Goal: Information Seeking & Learning: Learn about a topic

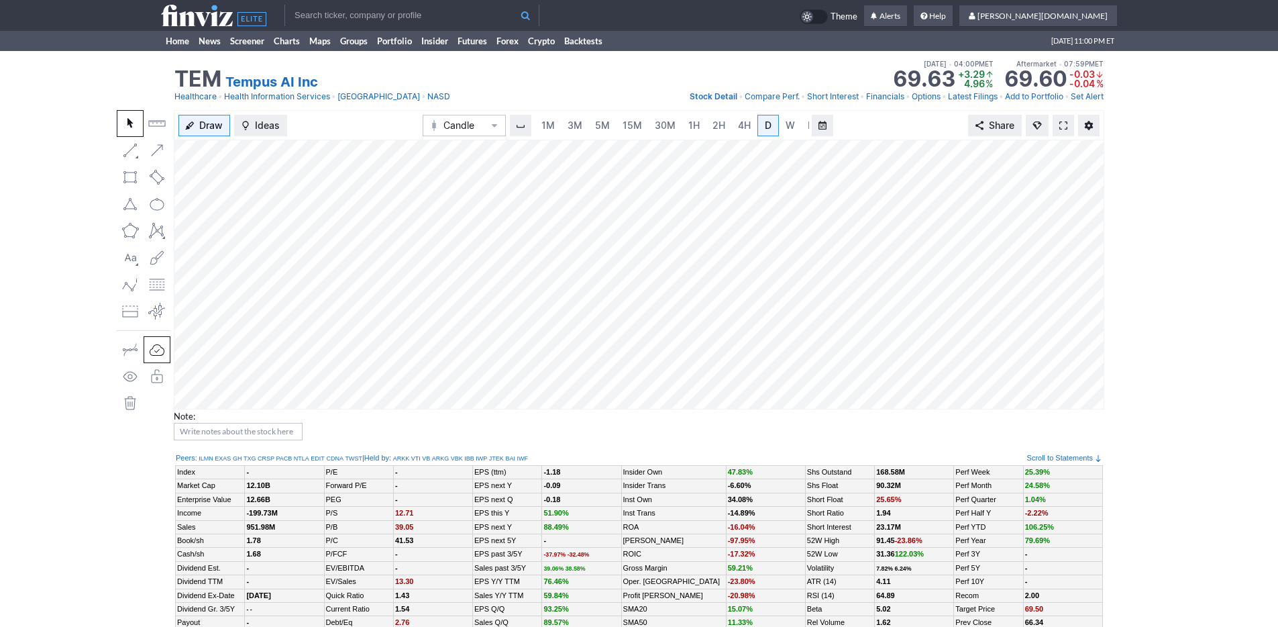
scroll to position [0, 13]
click at [1053, 115] on link at bounding box center [1063, 125] width 21 height 21
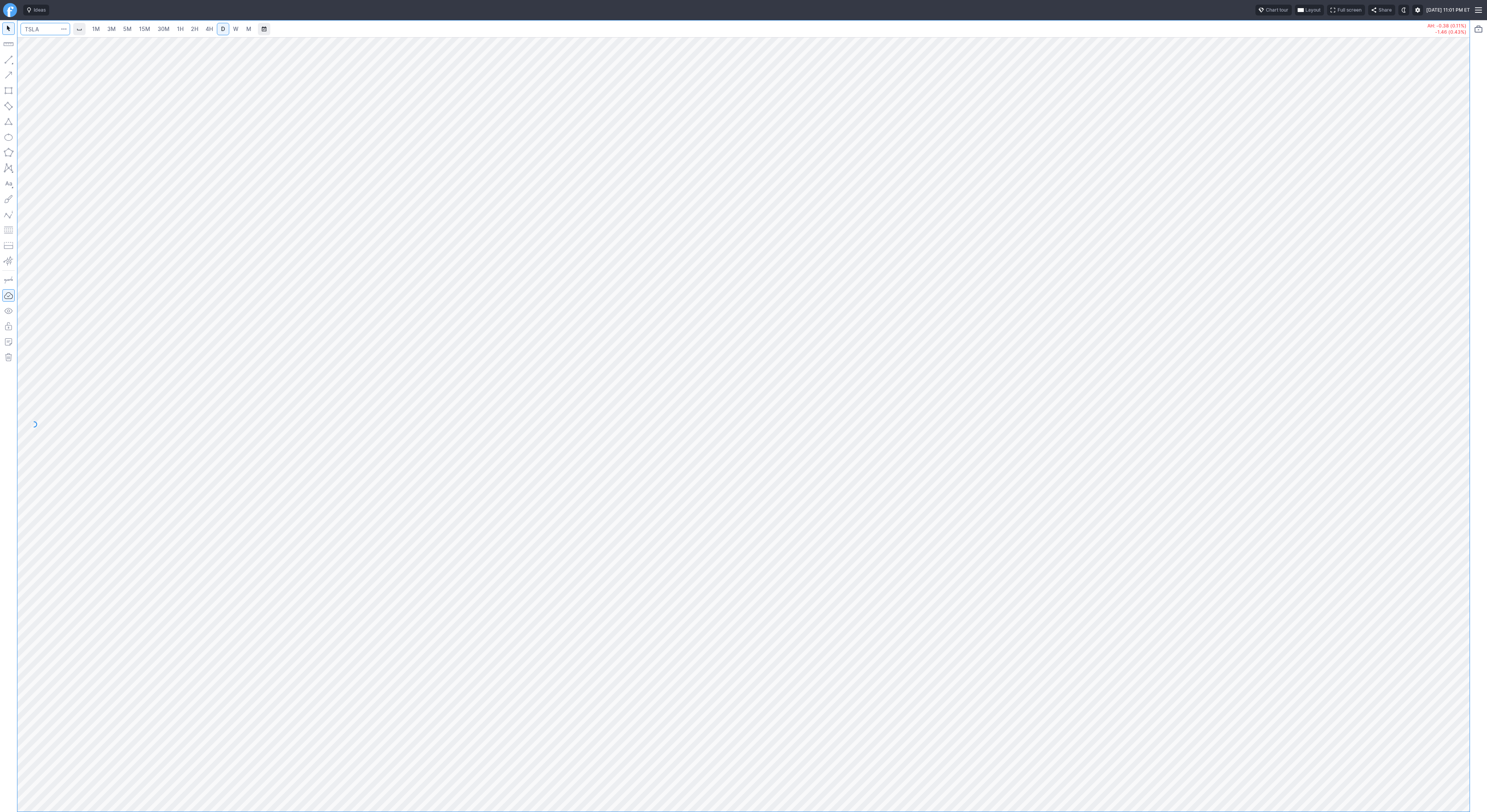
click at [40, 29] on input "Search" at bounding box center [46, 29] width 50 height 12
type input "@[PERSON_NAME]"
click at [69, 43] on span "USDT" at bounding box center [76, 46] width 13 height 6
click at [177, 27] on span "1H" at bounding box center [180, 28] width 6 height 6
click at [195, 29] on span "2H" at bounding box center [195, 28] width 8 height 6
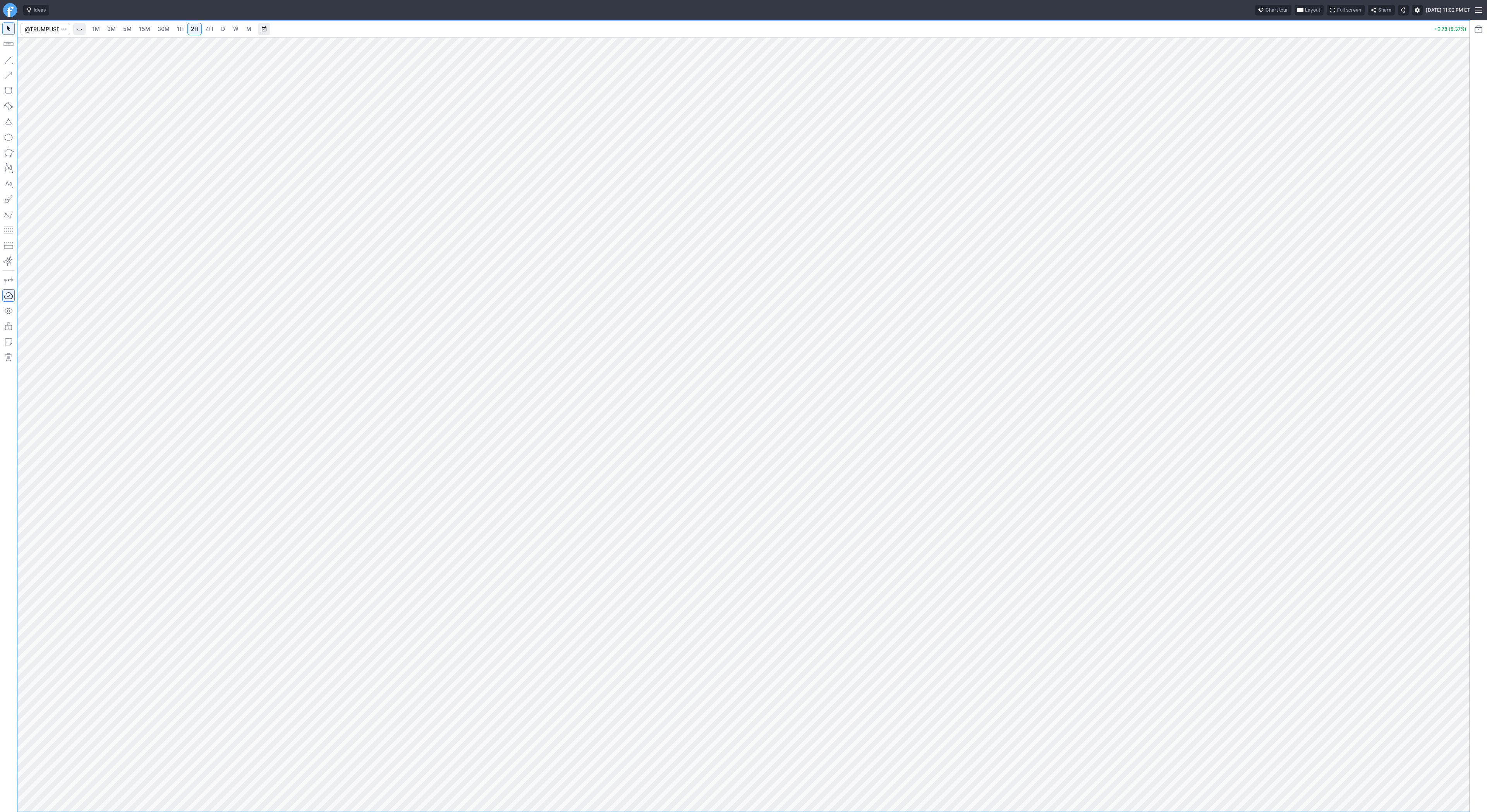
click at [222, 29] on span "D" at bounding box center [223, 28] width 4 height 6
click at [206, 28] on span "4H" at bounding box center [209, 28] width 8 height 6
click at [5, 62] on button "button" at bounding box center [8, 59] width 12 height 12
drag, startPoint x: 37, startPoint y: 60, endPoint x: 51, endPoint y: 75, distance: 20.5
click at [37, 60] on span "Line" at bounding box center [45, 61] width 31 height 8
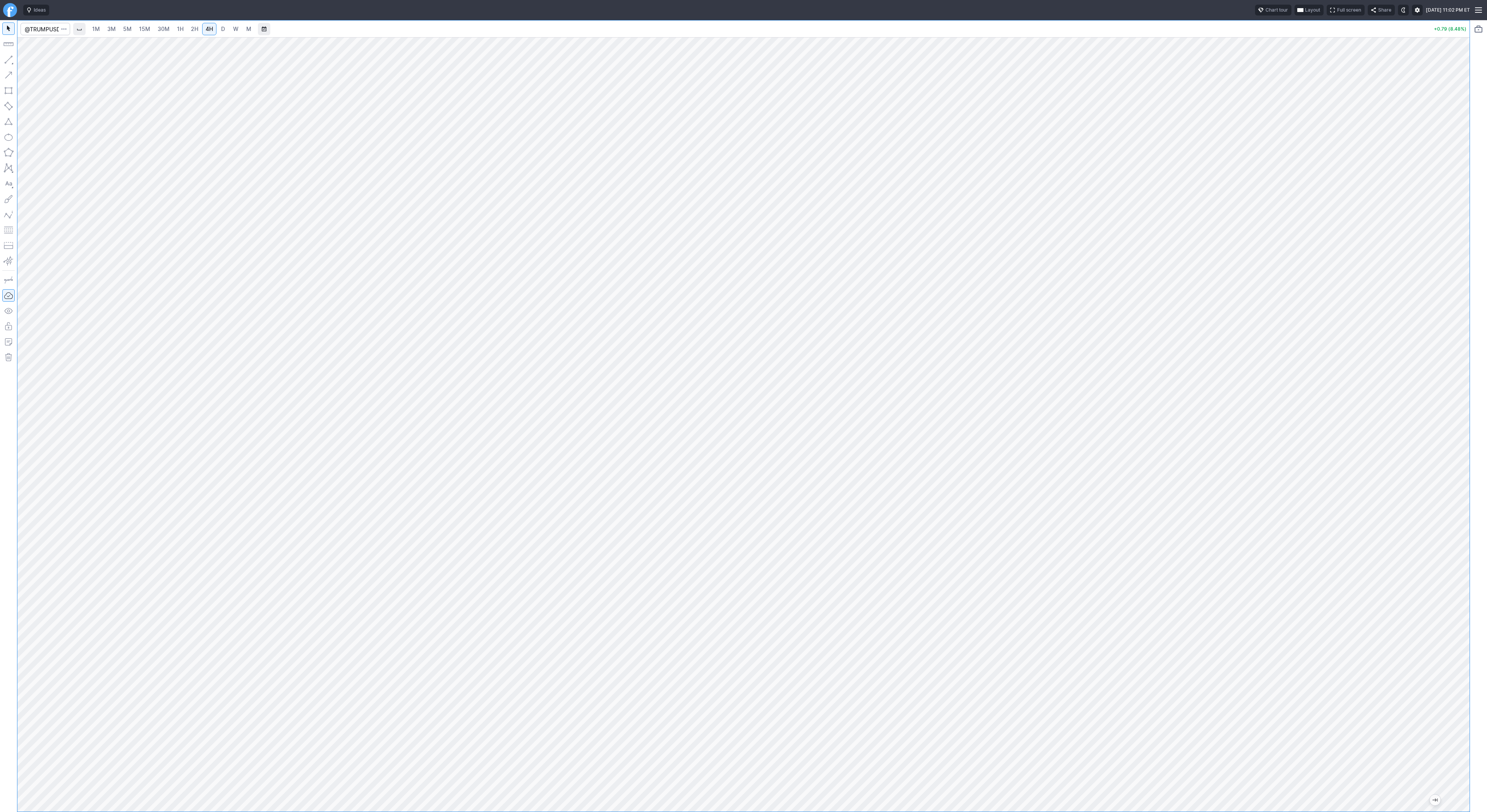
drag, startPoint x: 1465, startPoint y: 406, endPoint x: 1454, endPoint y: 413, distance: 13.0
click at [1463, 422] on div at bounding box center [1462, 422] width 16 height 755
click at [38, 60] on span "Line" at bounding box center [45, 61] width 31 height 8
click at [27, 59] on span "button" at bounding box center [25, 61] width 5 height 11
click at [39, 61] on span "Line" at bounding box center [45, 61] width 31 height 8
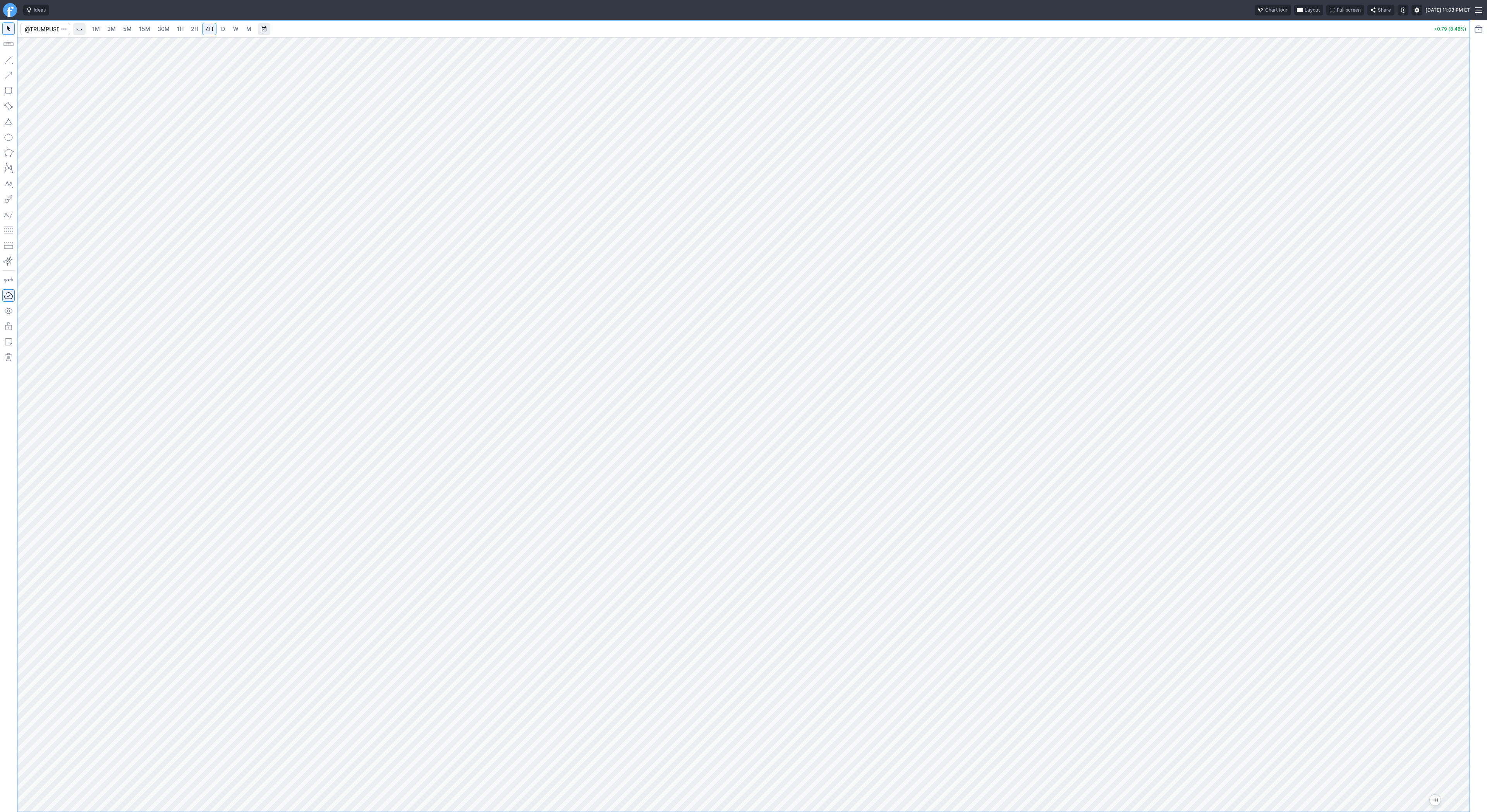
click at [233, 28] on span "W" at bounding box center [236, 28] width 5 height 6
click at [225, 30] on link "D" at bounding box center [223, 29] width 12 height 12
click at [38, 60] on span "Line" at bounding box center [45, 61] width 31 height 8
click at [6, 59] on button "button" at bounding box center [8, 59] width 12 height 12
click at [35, 61] on span "Line" at bounding box center [45, 61] width 31 height 8
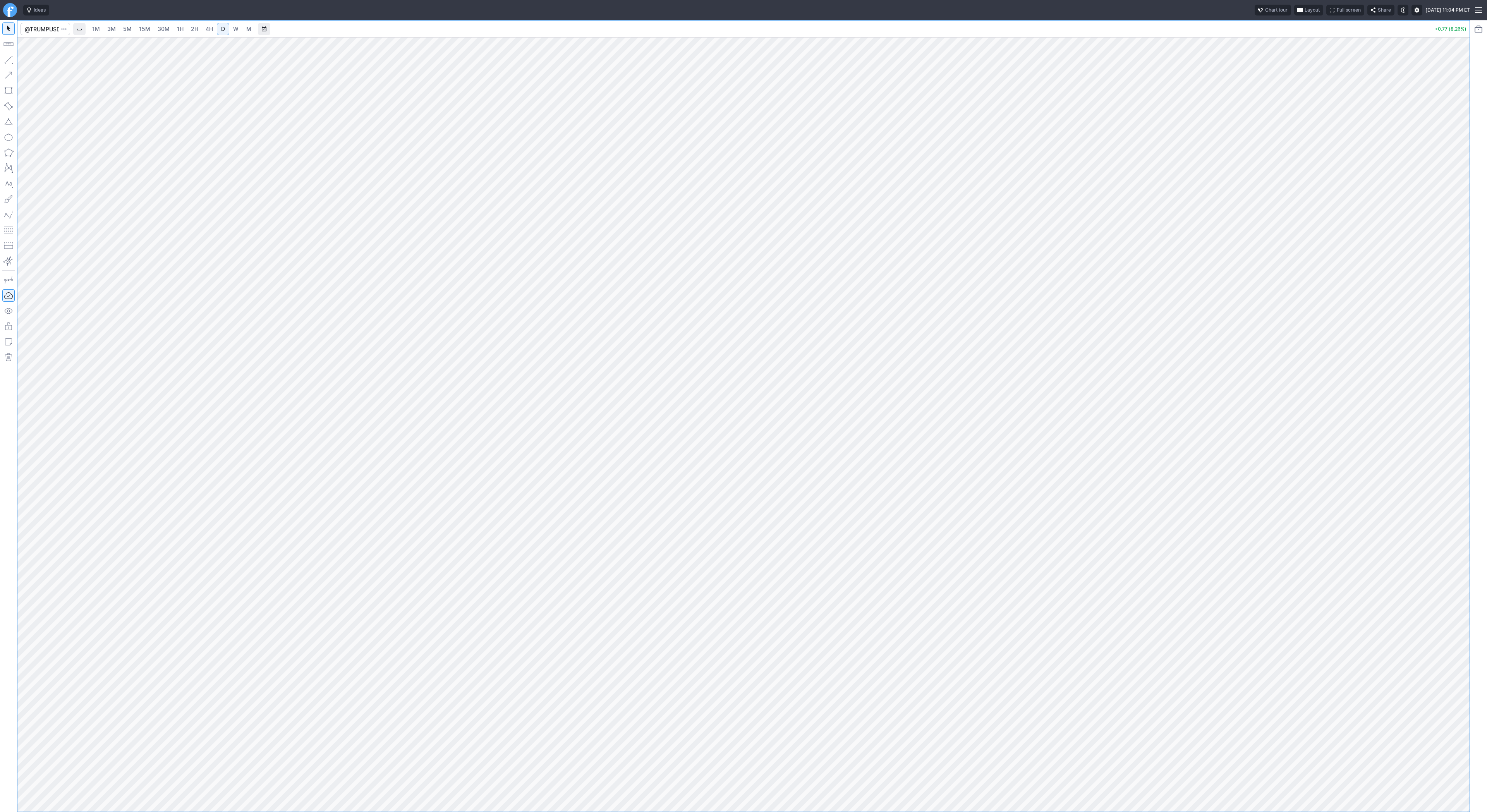
drag, startPoint x: 9, startPoint y: 61, endPoint x: 10, endPoint y: 73, distance: 12.0
click at [9, 62] on button "button" at bounding box center [8, 59] width 12 height 12
click at [10, 57] on button "button" at bounding box center [8, 59] width 12 height 12
click at [197, 28] on link "2H" at bounding box center [195, 29] width 14 height 12
click at [206, 27] on span "4H" at bounding box center [209, 28] width 8 height 6
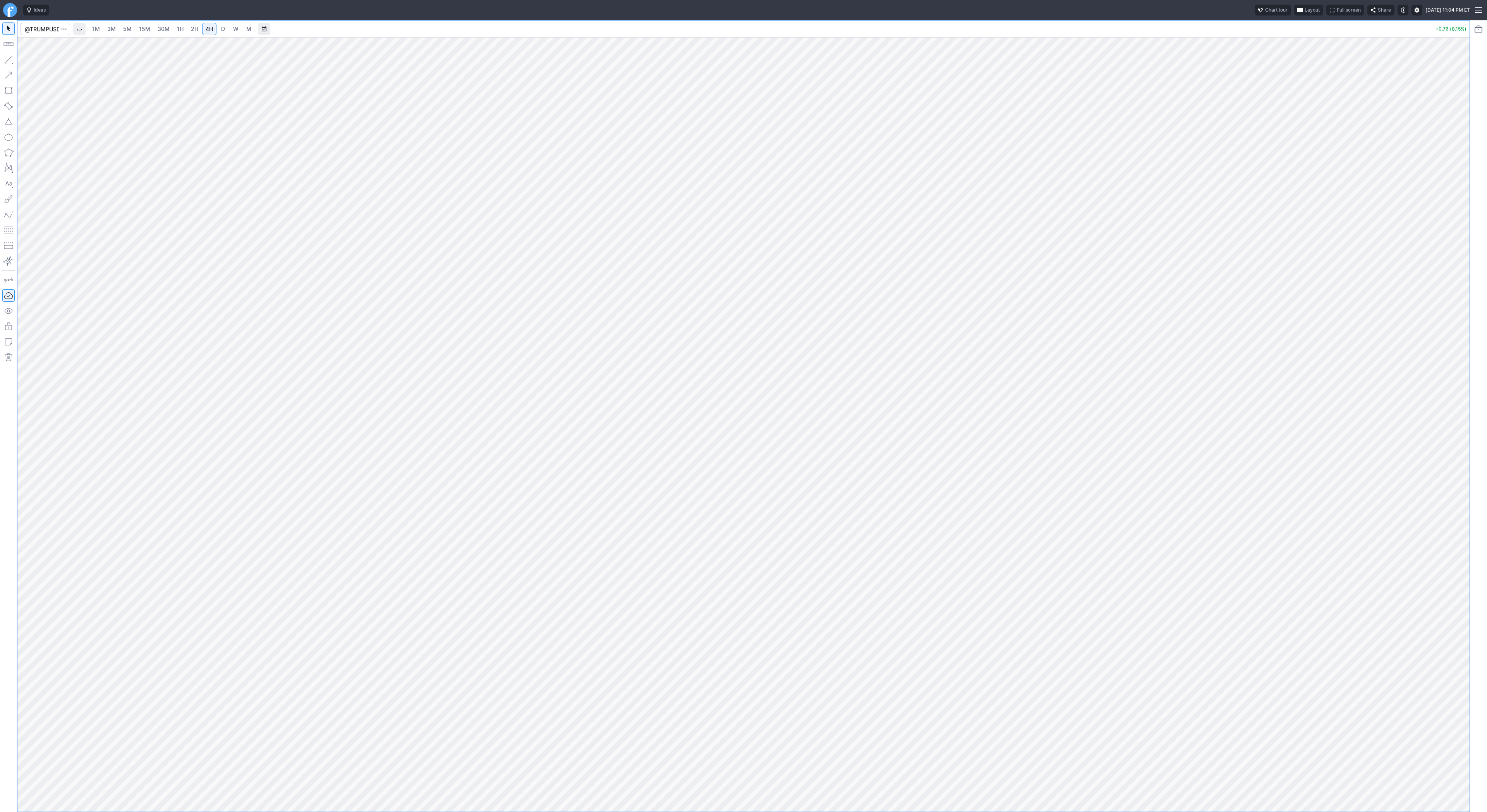
click at [218, 27] on link "D" at bounding box center [223, 29] width 12 height 12
click at [210, 32] on span "4H" at bounding box center [209, 29] width 8 height 8
drag, startPoint x: 1463, startPoint y: 278, endPoint x: 1459, endPoint y: 455, distance: 177.0
click at [1459, 455] on div at bounding box center [1462, 422] width 16 height 755
click at [29, 61] on span "Line" at bounding box center [45, 61] width 31 height 8
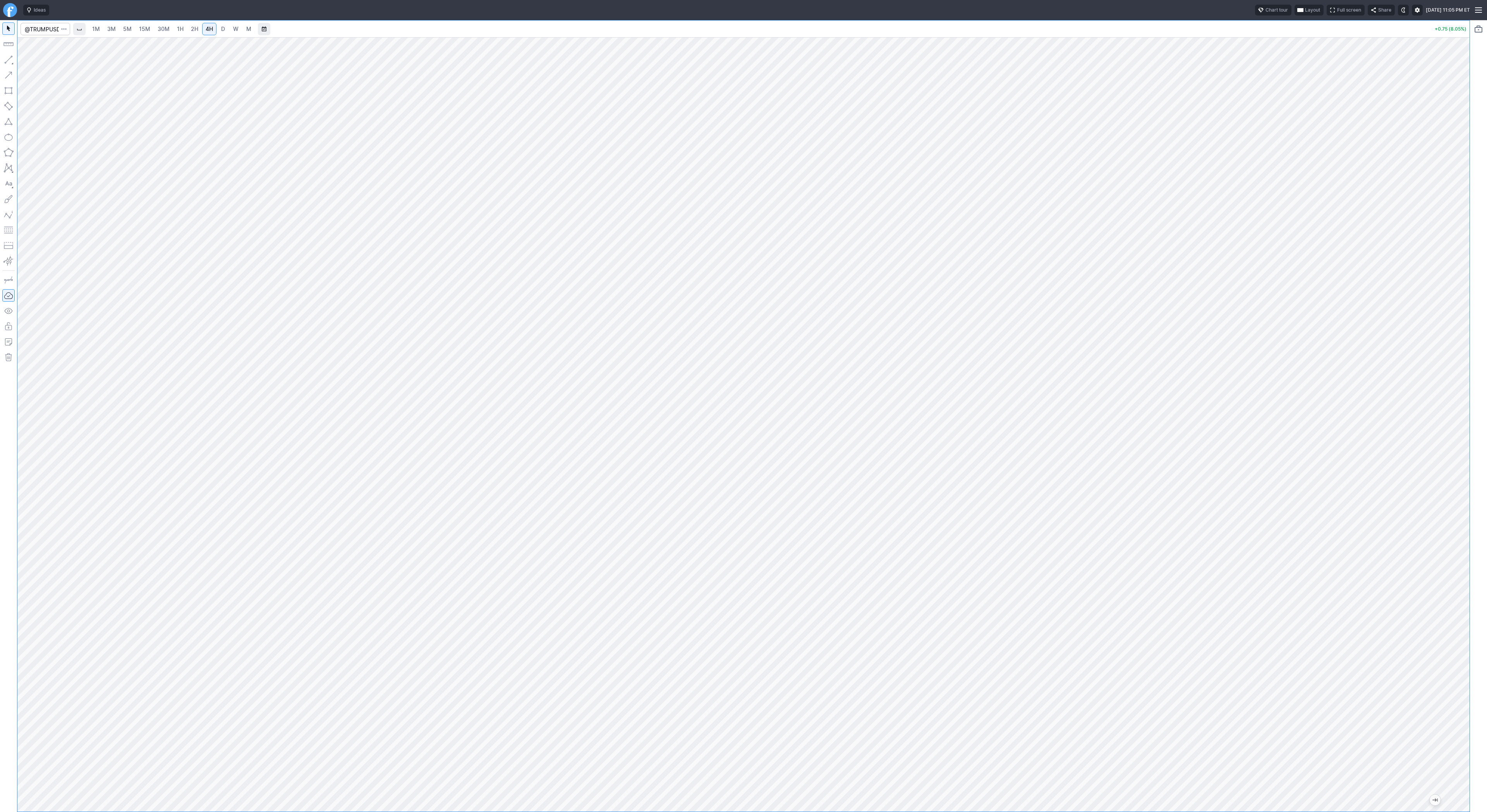
click at [6, 59] on button "button" at bounding box center [8, 59] width 12 height 12
drag, startPoint x: 32, startPoint y: 58, endPoint x: 55, endPoint y: 70, distance: 25.9
click at [32, 58] on span "Line" at bounding box center [45, 61] width 31 height 8
click at [42, 30] on input "Search" at bounding box center [46, 29] width 50 height 12
type input "btcusd"
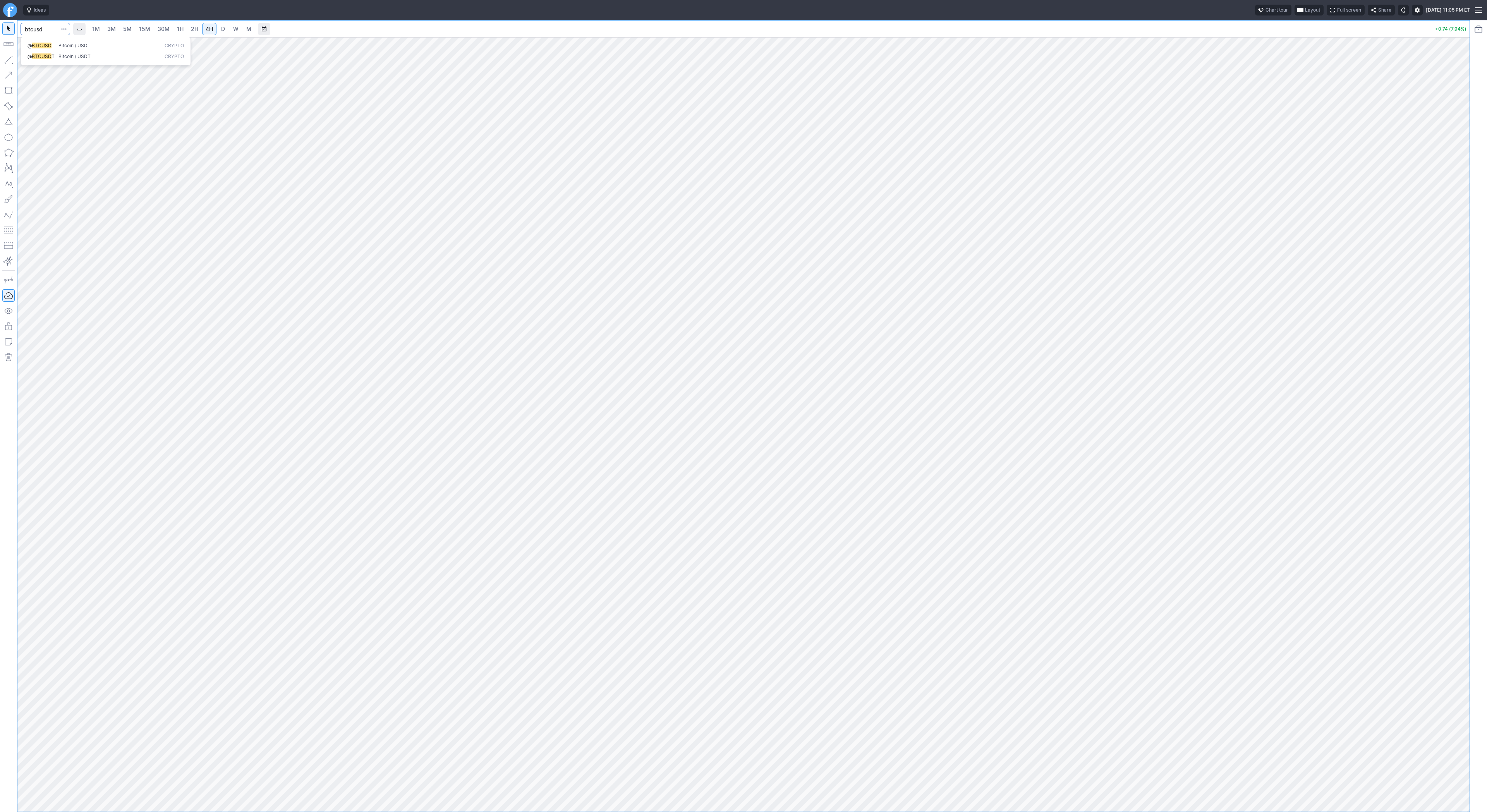
click at [50, 43] on span "BTCUSD" at bounding box center [42, 46] width 20 height 6
click at [222, 28] on span "D" at bounding box center [223, 28] width 4 height 6
click at [170, 31] on link "30M" at bounding box center [163, 29] width 19 height 12
